Goal: Find specific page/section: Find specific page/section

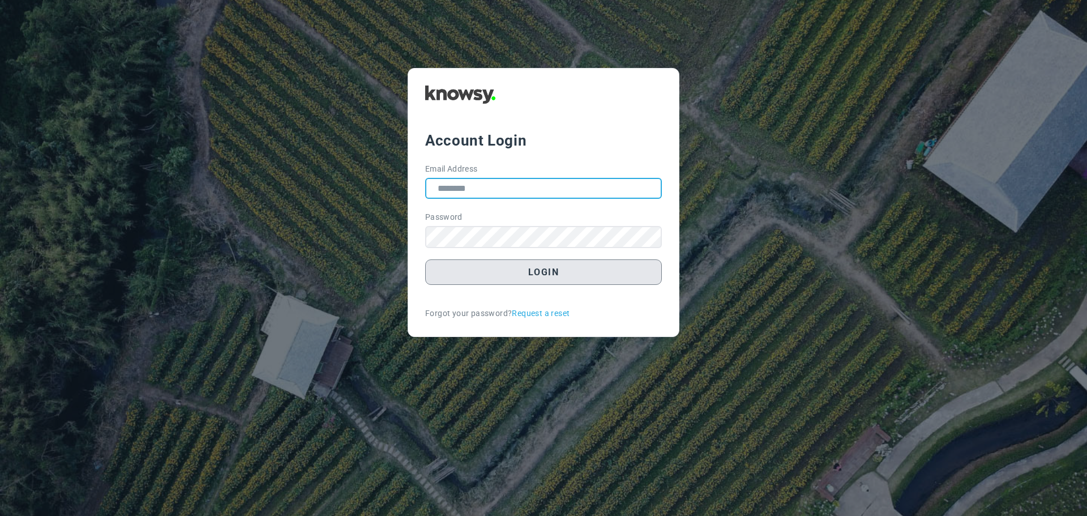
type input "**********"
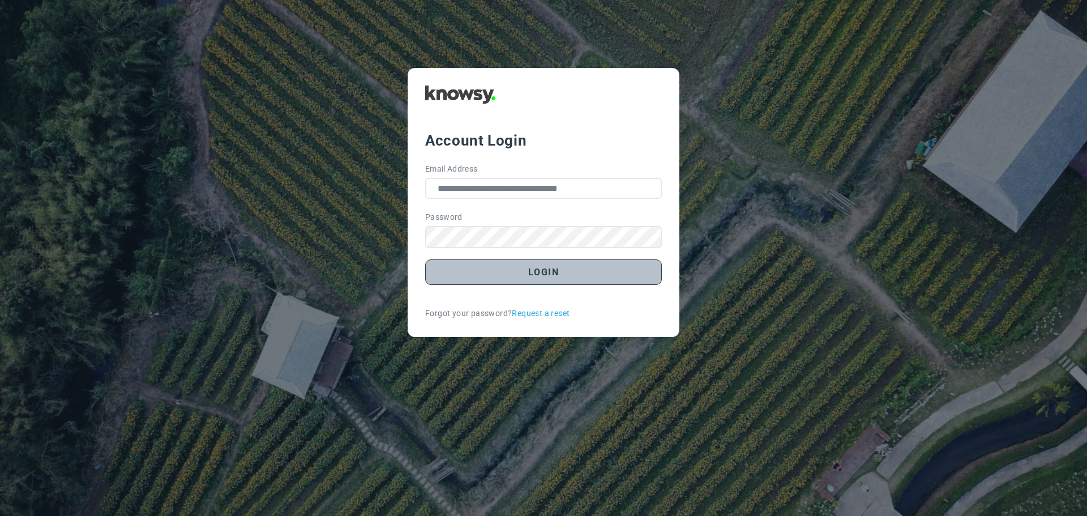
click at [558, 272] on button "Login" at bounding box center [543, 271] width 237 height 25
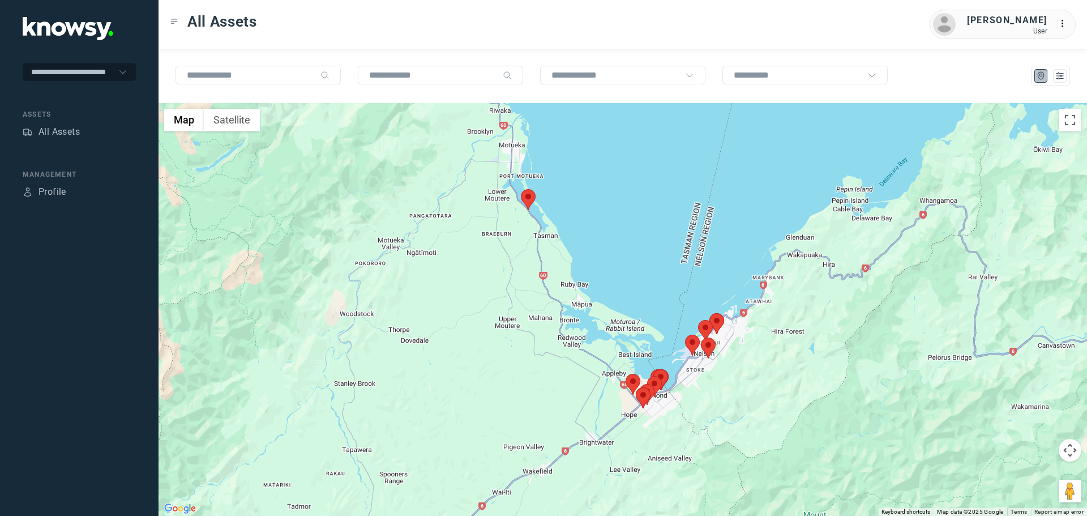
click at [521, 189] on area at bounding box center [521, 189] width 0 height 0
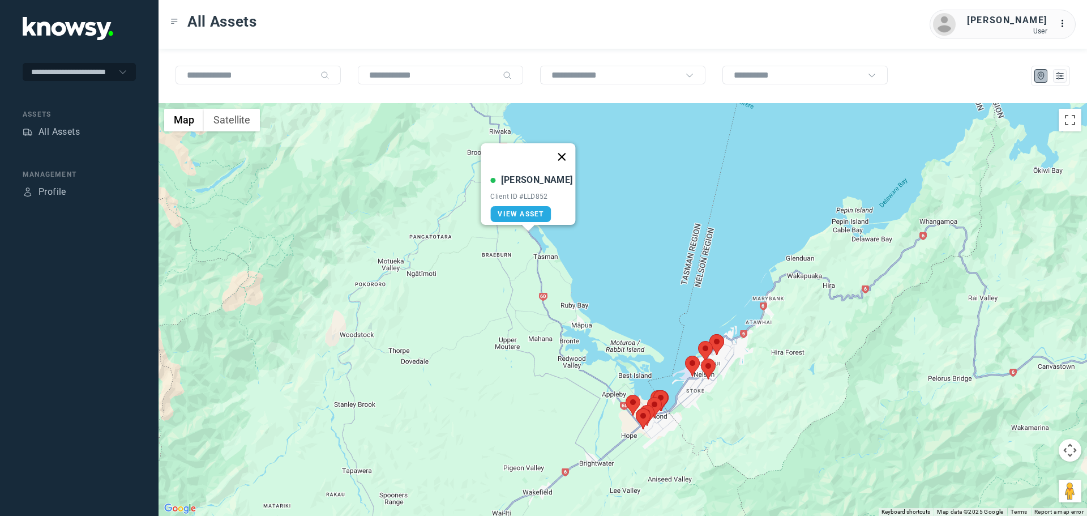
click at [562, 149] on button "Close" at bounding box center [562, 156] width 27 height 27
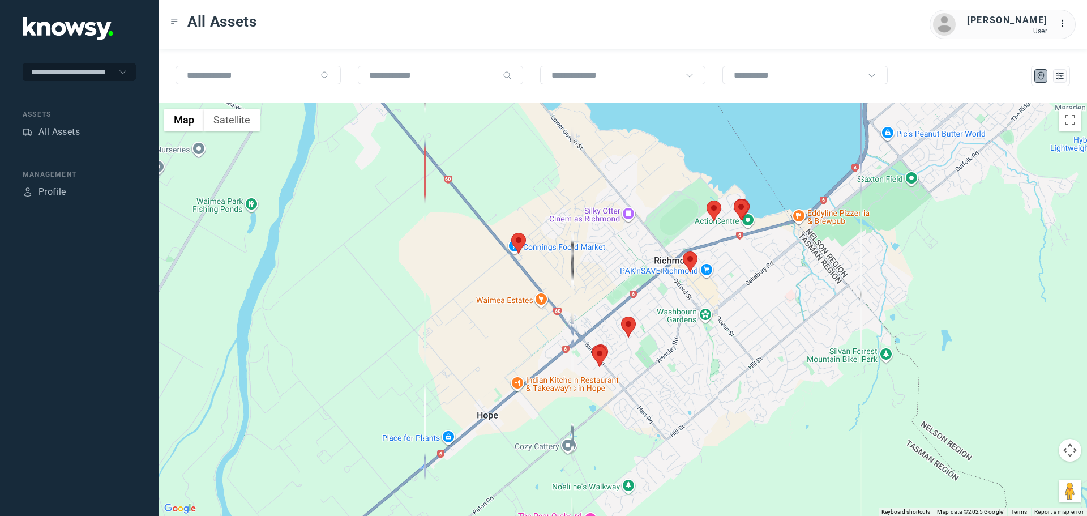
drag, startPoint x: 681, startPoint y: 473, endPoint x: 671, endPoint y: 373, distance: 100.8
click at [671, 373] on div at bounding box center [623, 309] width 929 height 413
click at [511, 233] on area at bounding box center [511, 233] width 0 height 0
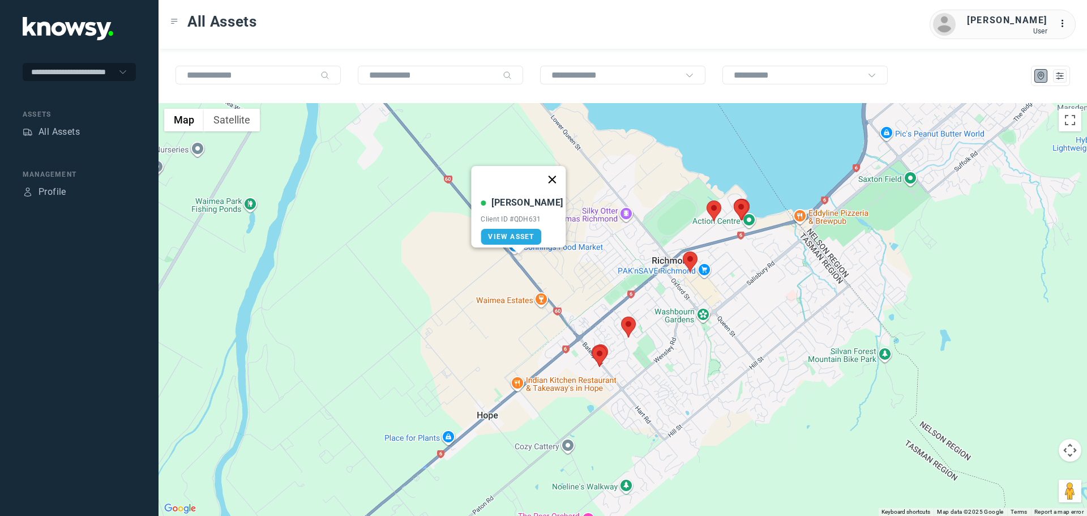
click at [547, 176] on button "Close" at bounding box center [552, 179] width 27 height 27
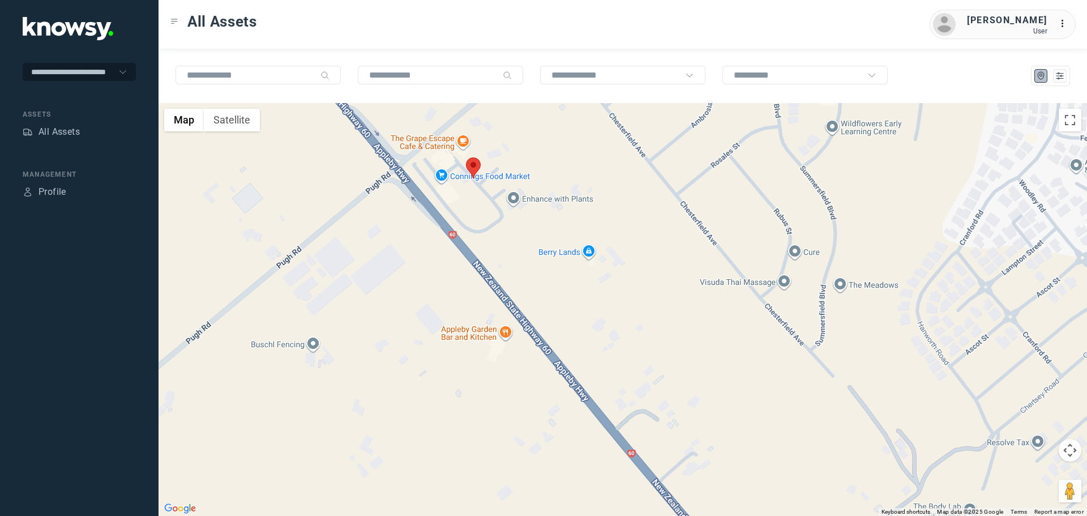
drag, startPoint x: 667, startPoint y: 408, endPoint x: 621, endPoint y: 233, distance: 180.8
click at [621, 226] on div "To navigate, press the arrow keys." at bounding box center [623, 309] width 929 height 413
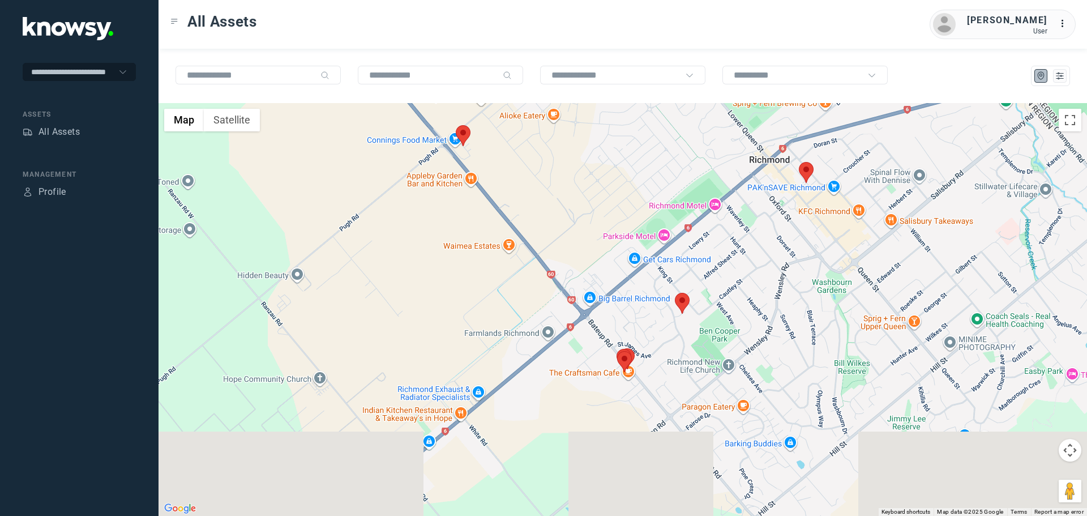
drag, startPoint x: 713, startPoint y: 402, endPoint x: 571, endPoint y: 271, distance: 192.8
click at [571, 271] on div at bounding box center [623, 309] width 929 height 413
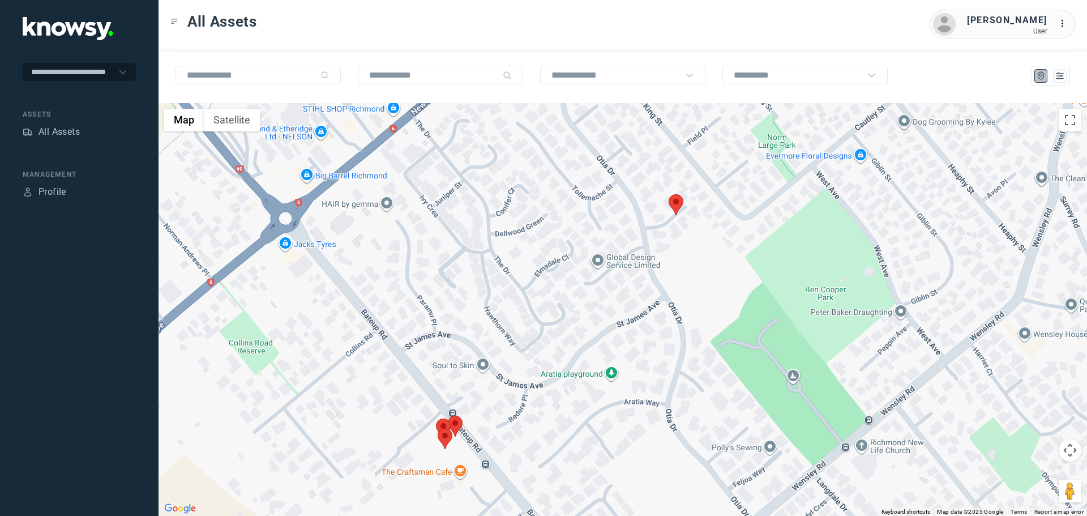
drag, startPoint x: 659, startPoint y: 377, endPoint x: 618, endPoint y: 330, distance: 62.7
click at [618, 330] on div at bounding box center [623, 309] width 929 height 413
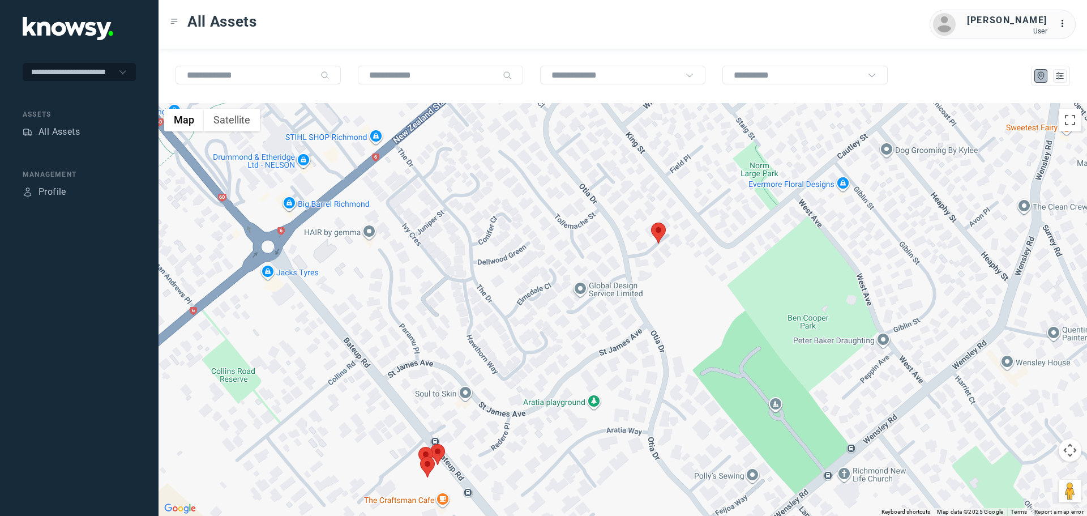
click at [651, 223] on area at bounding box center [651, 223] width 0 height 0
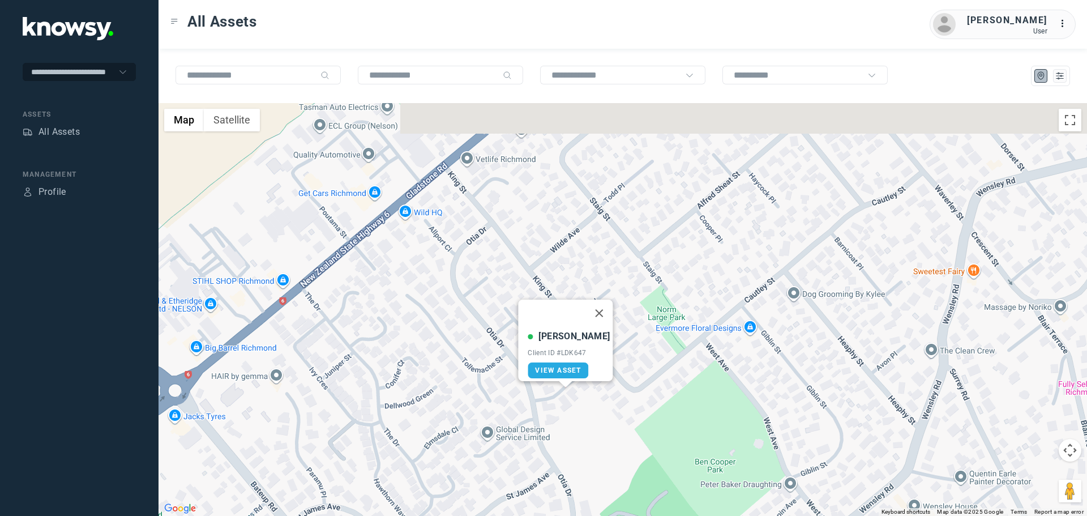
drag, startPoint x: 763, startPoint y: 233, endPoint x: 671, endPoint y: 377, distance: 171.2
click at [671, 377] on div "Lorne T Client ID #LDK647 View Asset" at bounding box center [623, 309] width 929 height 413
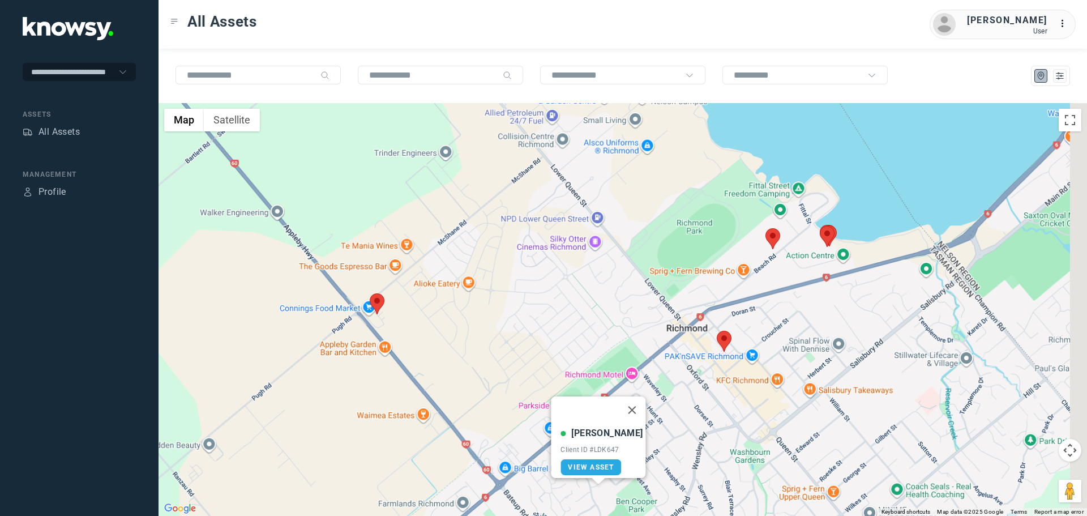
drag, startPoint x: 748, startPoint y: 272, endPoint x: 701, endPoint y: 376, distance: 113.8
click at [701, 376] on div "Lorne T Client ID #LDK647 View Asset" at bounding box center [623, 309] width 929 height 413
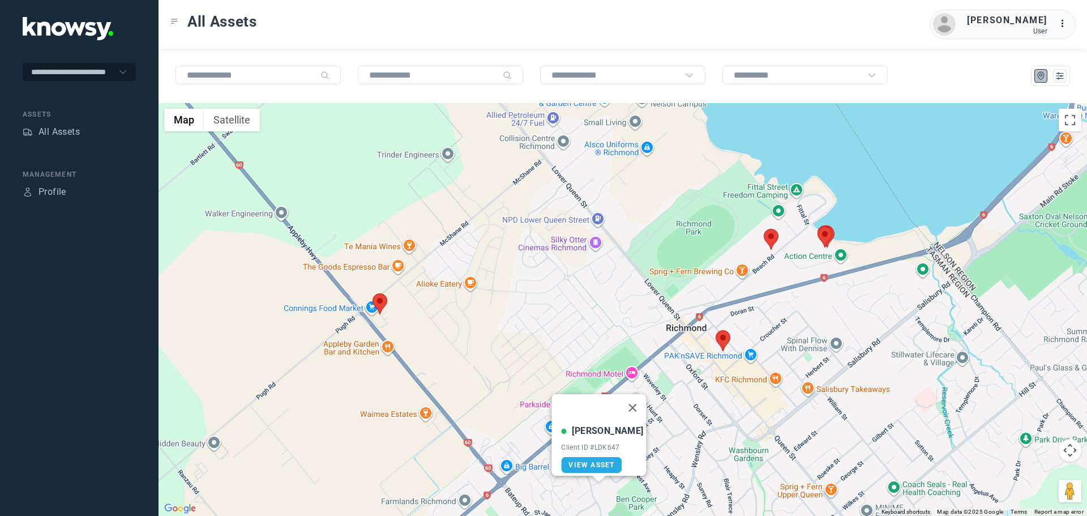
click at [716, 330] on area at bounding box center [716, 330] width 0 height 0
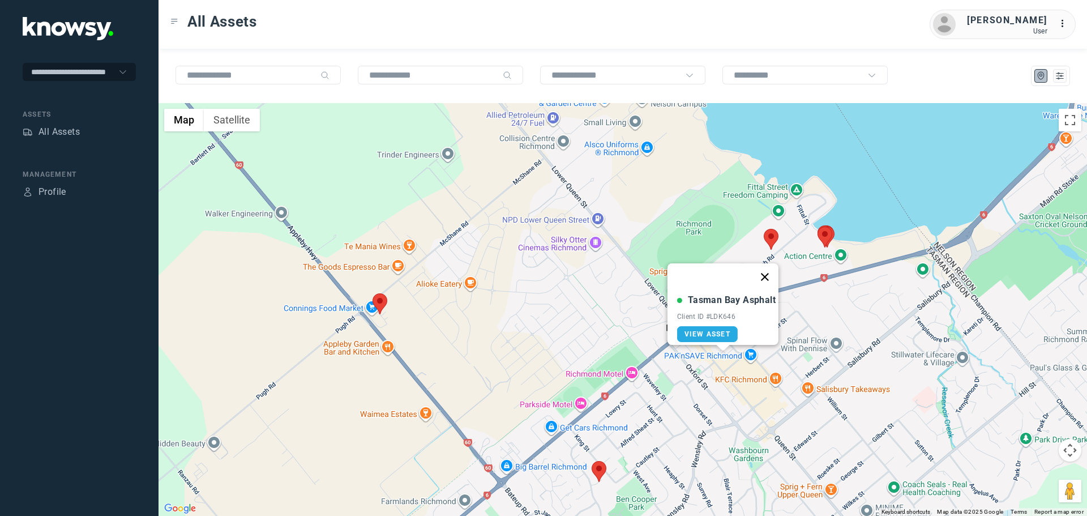
click at [765, 273] on button "Close" at bounding box center [765, 276] width 27 height 27
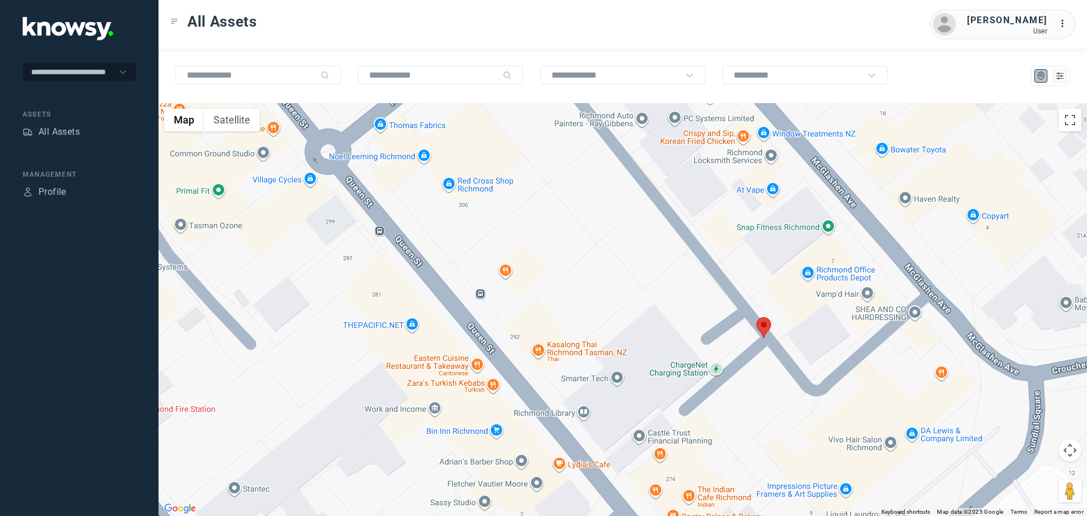
drag, startPoint x: 815, startPoint y: 413, endPoint x: 774, endPoint y: 400, distance: 43.5
click at [774, 400] on div at bounding box center [623, 309] width 929 height 413
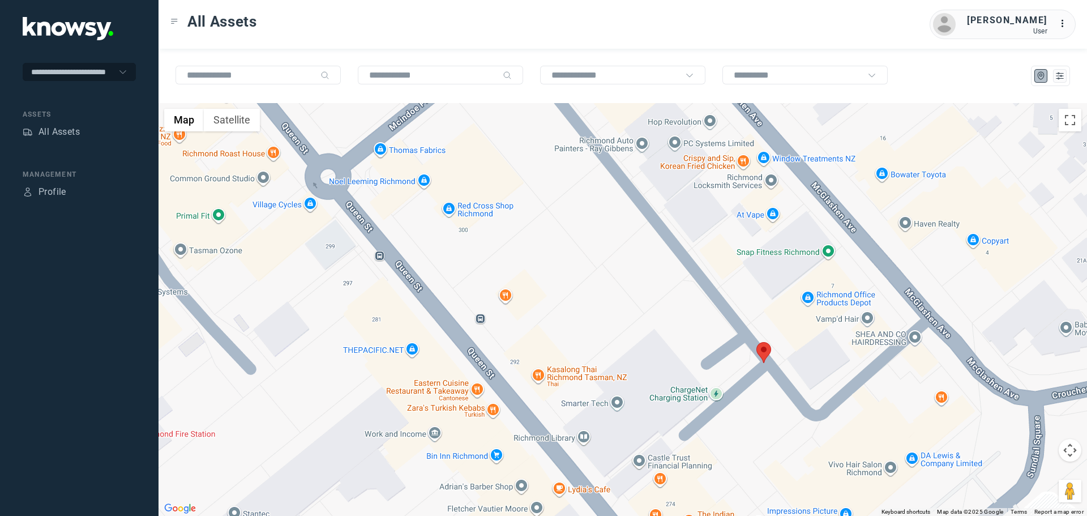
drag, startPoint x: 726, startPoint y: 217, endPoint x: 737, endPoint y: 352, distance: 135.2
click at [737, 352] on div at bounding box center [623, 309] width 929 height 413
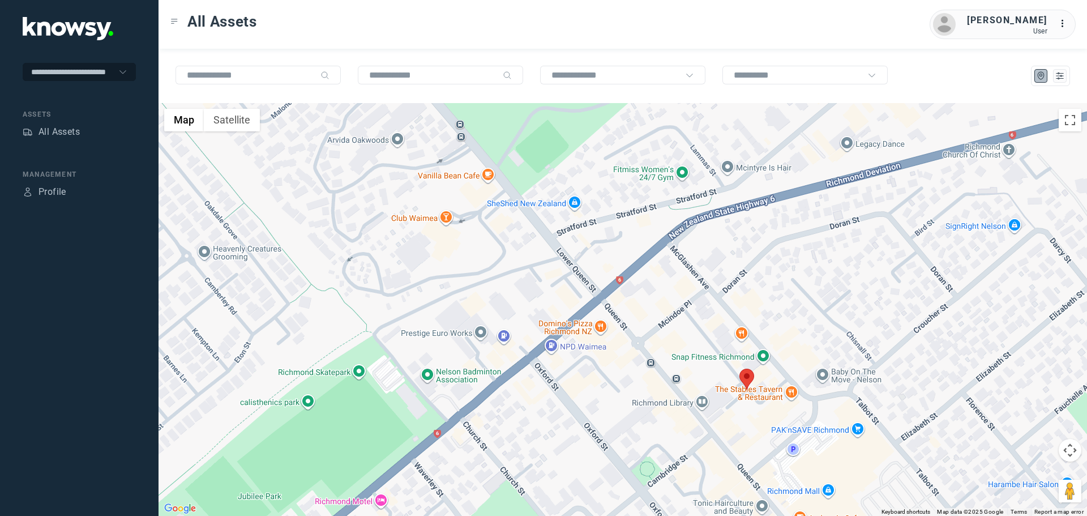
drag, startPoint x: 804, startPoint y: 305, endPoint x: 699, endPoint y: 408, distance: 147.8
click at [699, 408] on div at bounding box center [623, 309] width 929 height 413
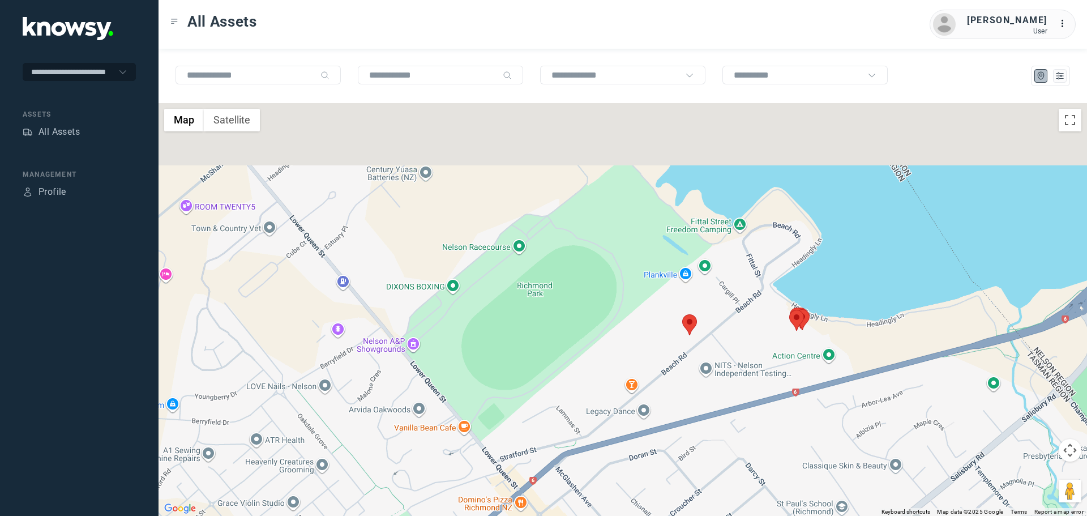
drag, startPoint x: 759, startPoint y: 279, endPoint x: 685, endPoint y: 372, distance: 119.0
click at [685, 372] on div at bounding box center [623, 309] width 929 height 413
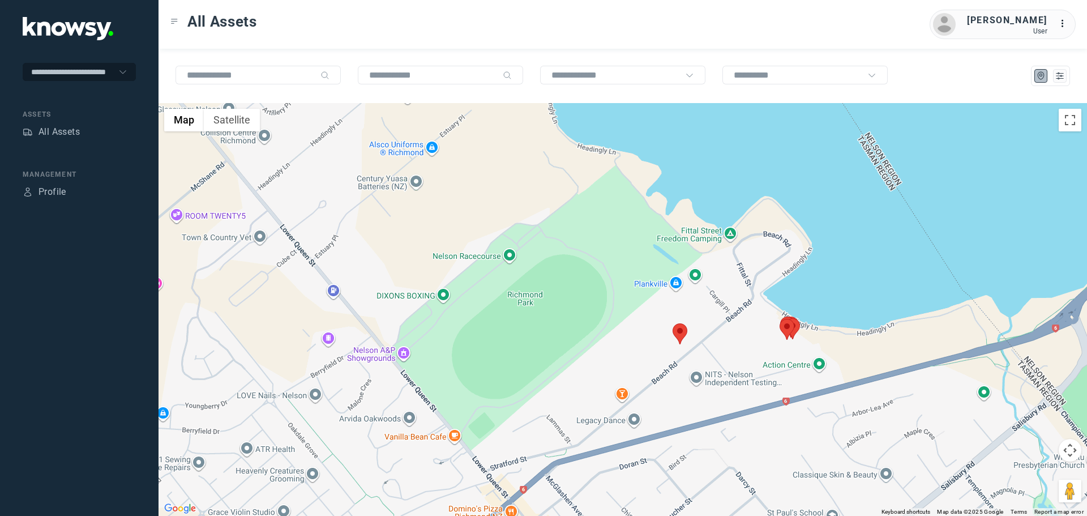
click at [673, 323] on area at bounding box center [673, 323] width 0 height 0
click at [708, 264] on button "Close" at bounding box center [705, 270] width 27 height 27
